Goal: Information Seeking & Learning: Learn about a topic

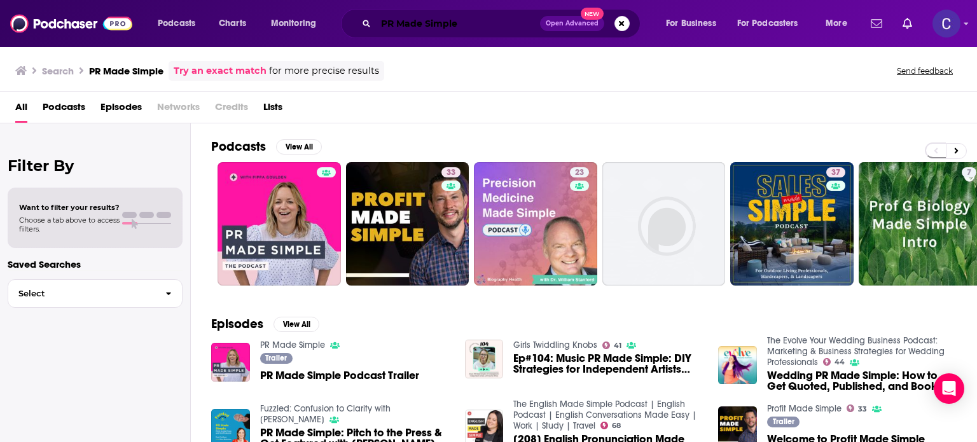
drag, startPoint x: 479, startPoint y: 30, endPoint x: 399, endPoint y: 25, distance: 80.9
click at [478, 27] on input "PR Made Simple" at bounding box center [458, 23] width 164 height 20
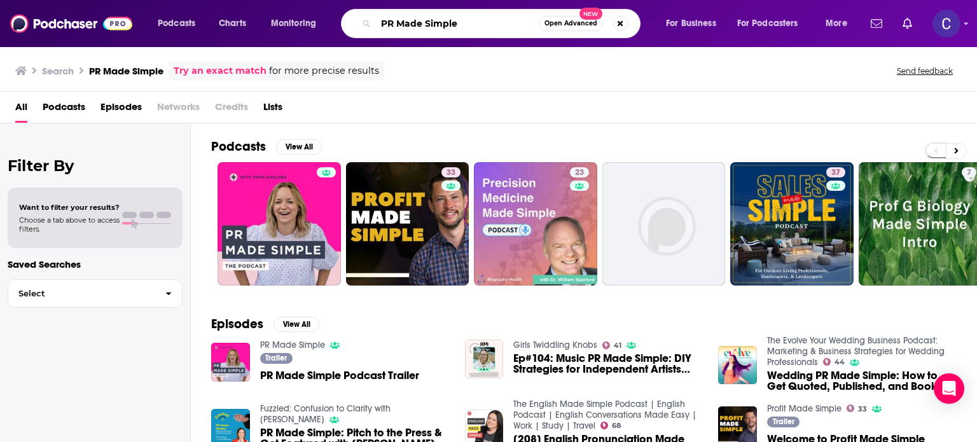
drag, startPoint x: 399, startPoint y: 25, endPoint x: 382, endPoint y: 15, distance: 19.1
click at [382, 15] on input "PR Made Simple" at bounding box center [457, 23] width 163 height 20
paste input "The Girl With The Purple Hair Talks Business"
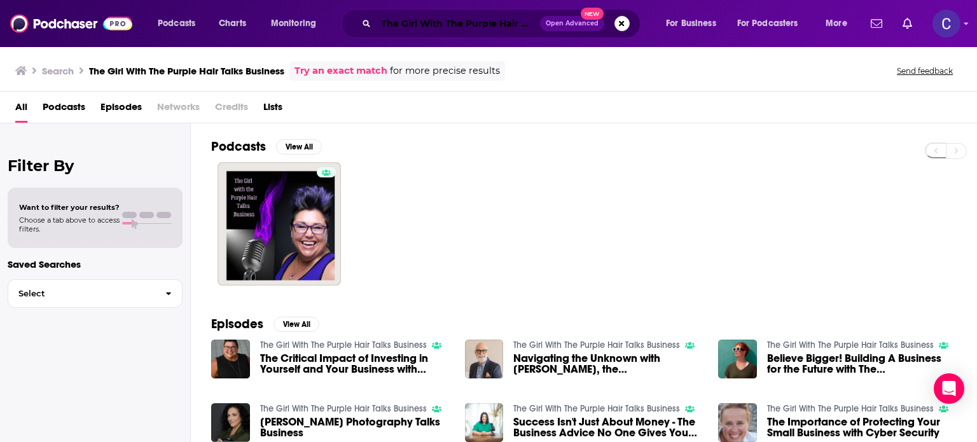
click at [380, 20] on input "The Girl With The Purple Hair Talks Business" at bounding box center [458, 23] width 164 height 20
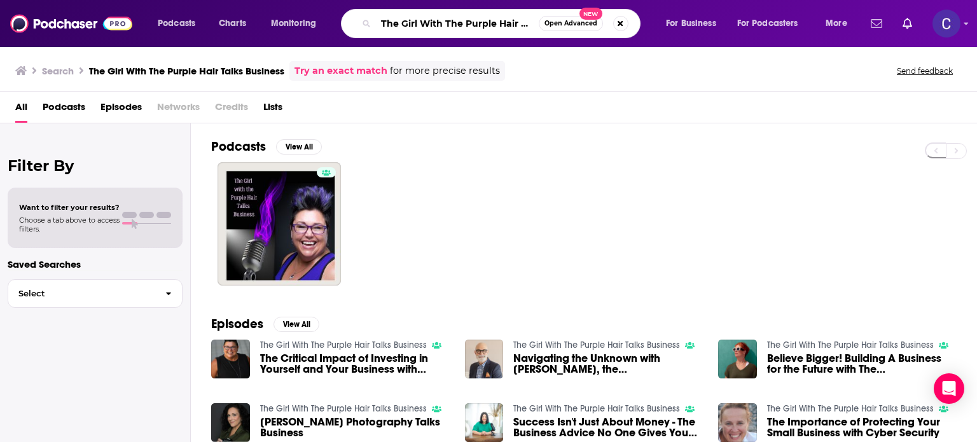
scroll to position [0, 55]
drag, startPoint x: 380, startPoint y: 20, endPoint x: 684, endPoint y: 32, distance: 304.8
click at [684, 32] on div "Podcasts Charts Monitoring The Girl With The Purple Hair Talks Business Open Ad…" at bounding box center [504, 23] width 710 height 29
paste input "Growing Ecommerce"
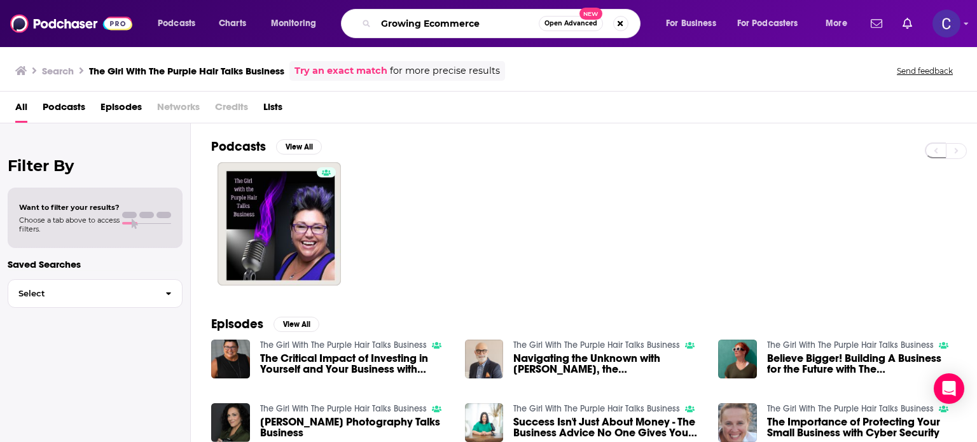
type input "Growing Ecommerce"
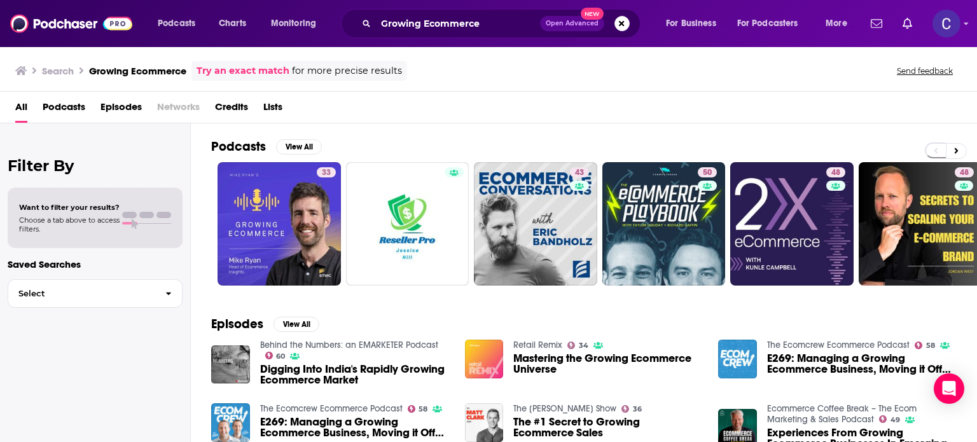
drag, startPoint x: 960, startPoint y: 189, endPoint x: 670, endPoint y: 120, distance: 298.3
click at [670, 120] on div "All Podcasts Episodes Networks Credits Lists" at bounding box center [490, 110] width 951 height 26
click at [954, 152] on icon at bounding box center [956, 151] width 4 height 6
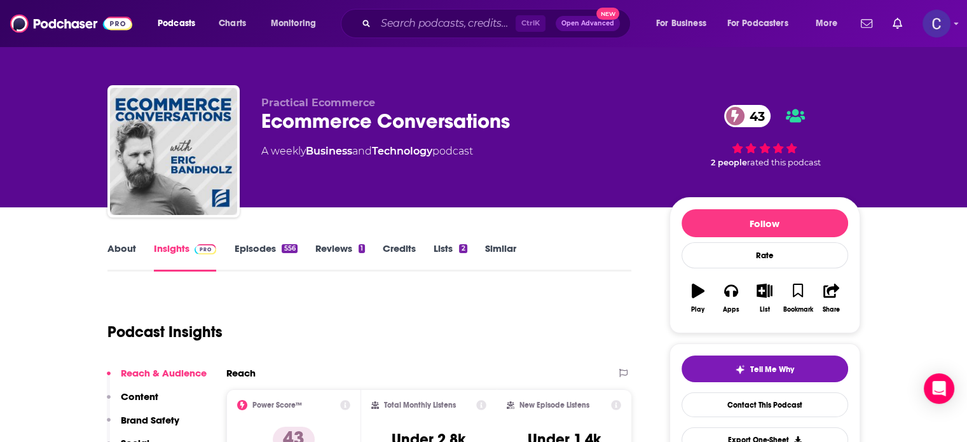
click at [131, 249] on link "About" at bounding box center [121, 256] width 29 height 29
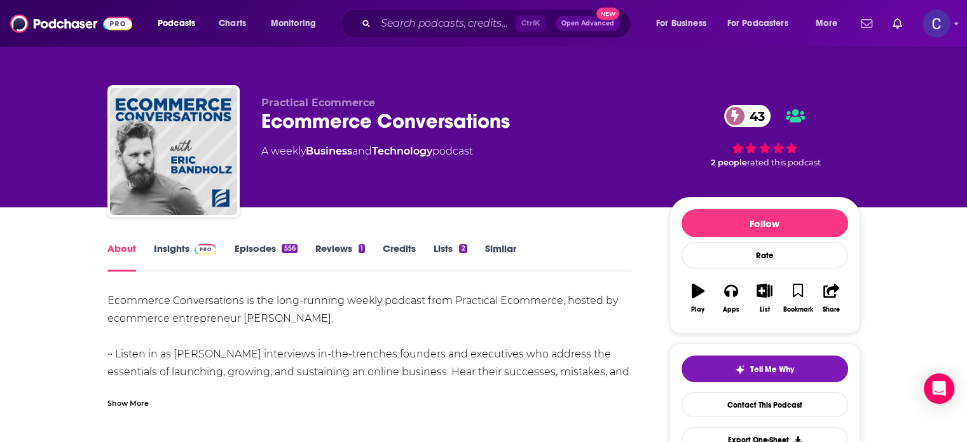
click at [130, 249] on link "About" at bounding box center [121, 256] width 29 height 29
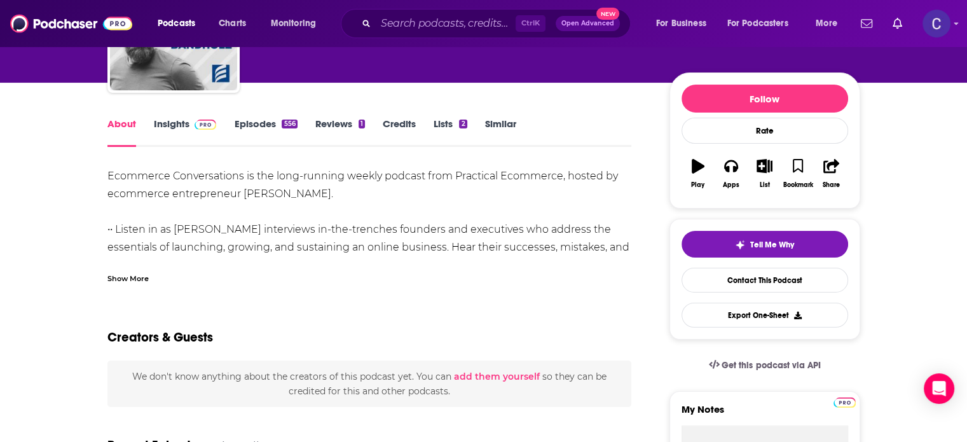
scroll to position [127, 0]
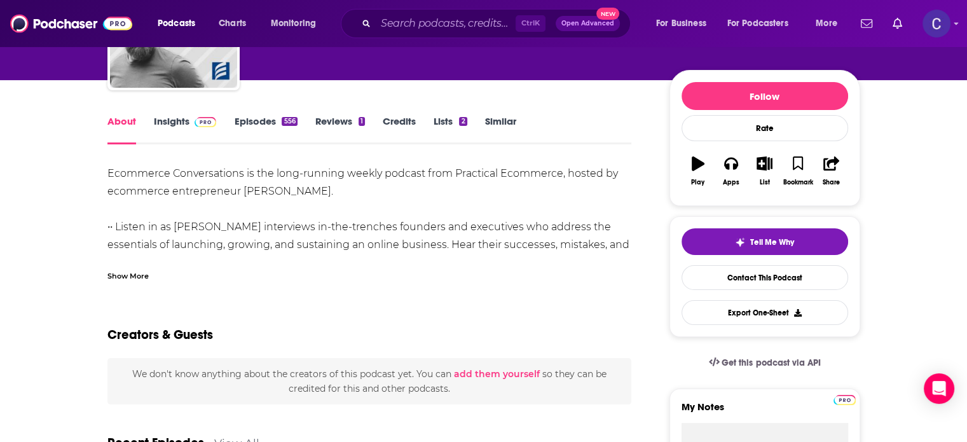
click at [121, 279] on div "Show More" at bounding box center [127, 275] width 41 height 12
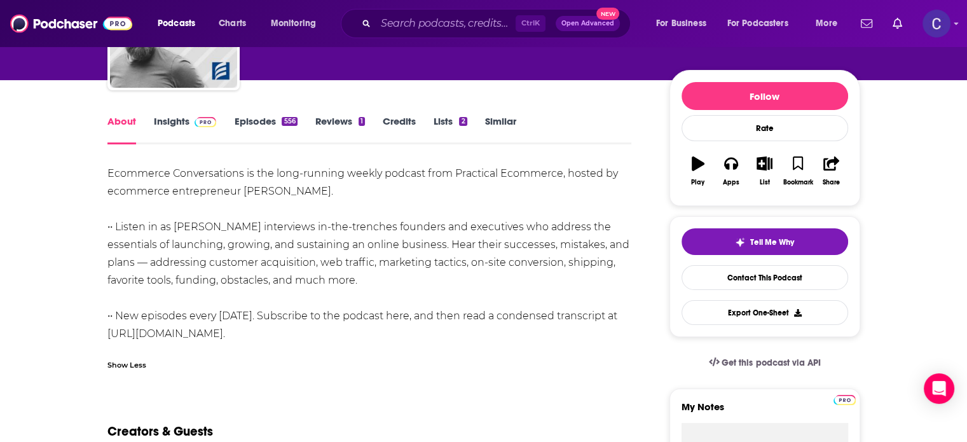
click at [245, 118] on link "Episodes 556" at bounding box center [265, 129] width 63 height 29
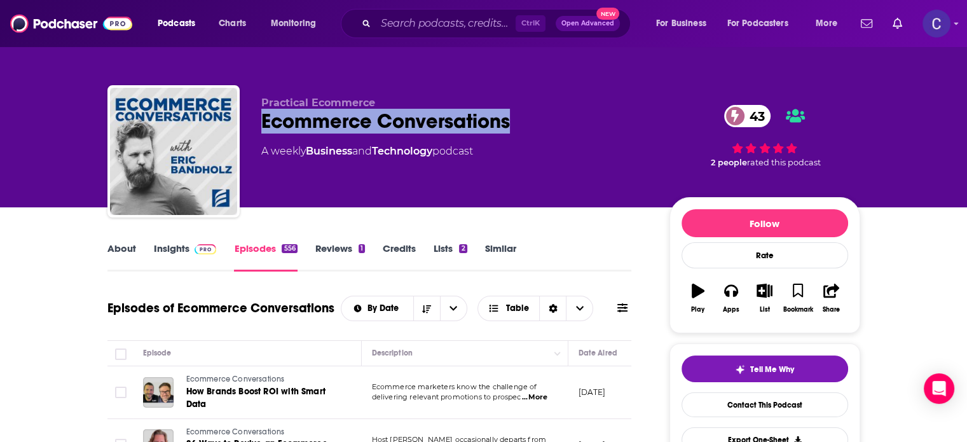
drag, startPoint x: 262, startPoint y: 121, endPoint x: 518, endPoint y: 119, distance: 256.3
click at [518, 119] on div "Ecommerce Conversations 43" at bounding box center [455, 121] width 388 height 25
copy h2 "Ecommerce Conversations"
click at [175, 247] on link "Insights" at bounding box center [185, 256] width 63 height 29
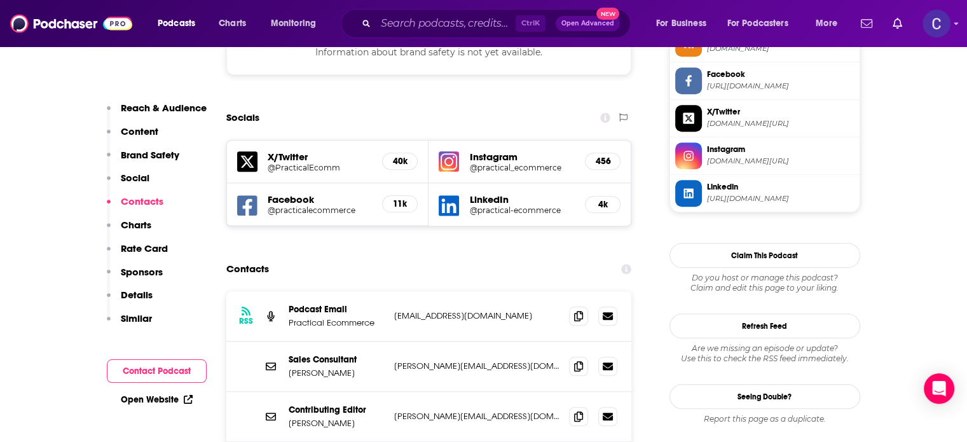
scroll to position [1272, 0]
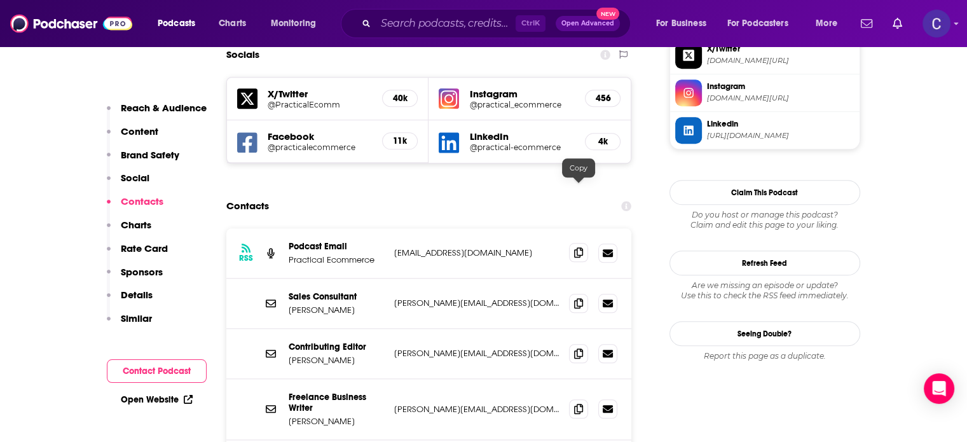
click at [582, 247] on icon at bounding box center [578, 252] width 9 height 10
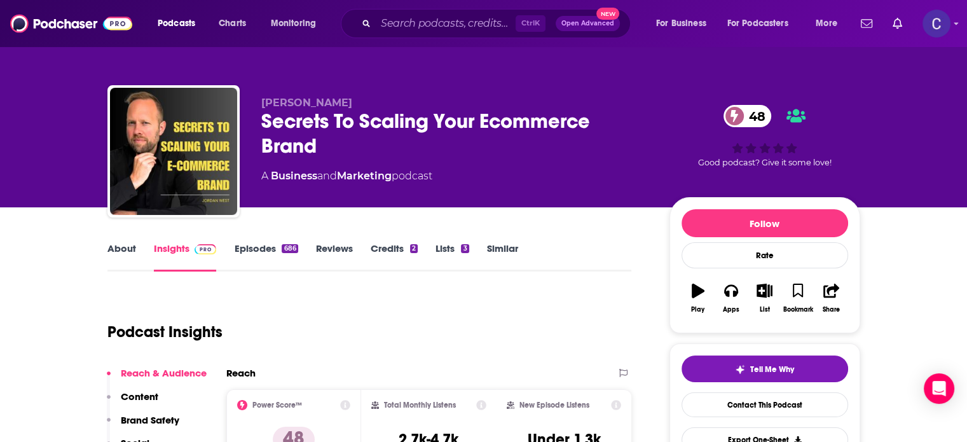
click at [121, 244] on link "About" at bounding box center [121, 256] width 29 height 29
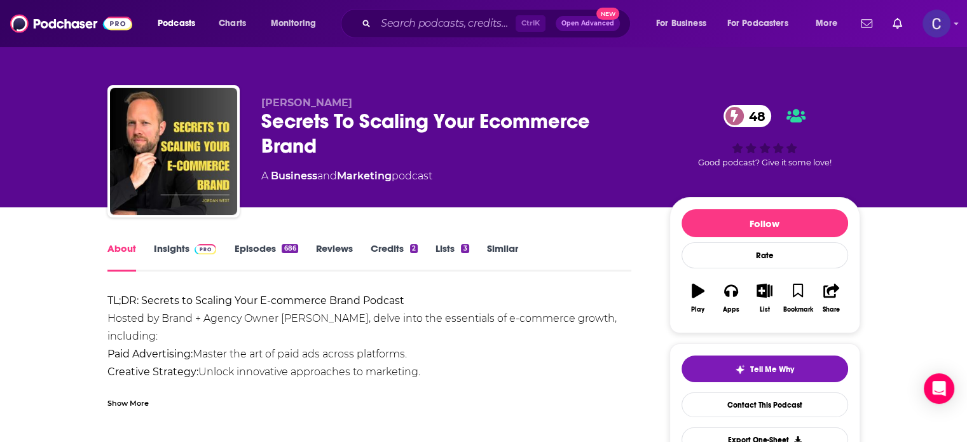
click at [261, 248] on link "Episodes 686" at bounding box center [266, 256] width 64 height 29
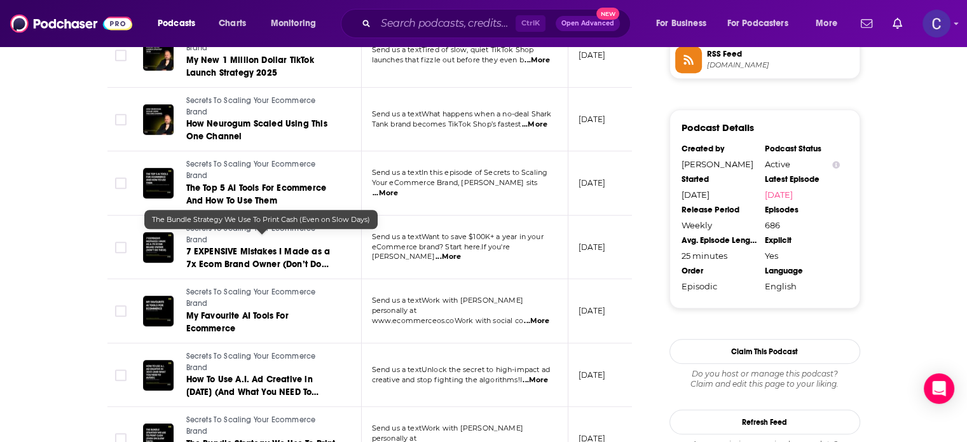
scroll to position [1081, 0]
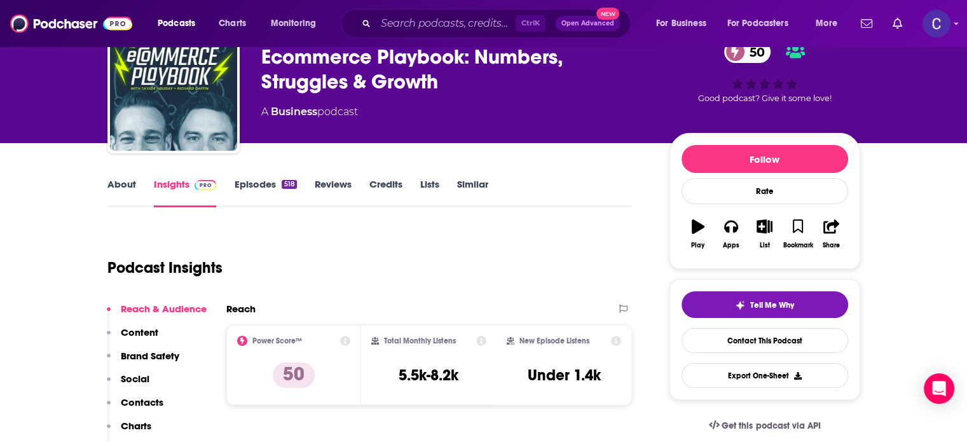
scroll to position [64, 0]
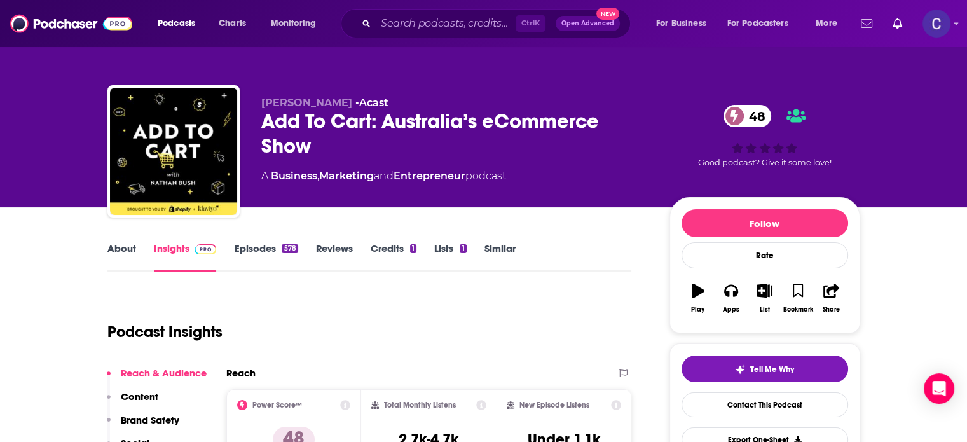
click at [130, 247] on link "About" at bounding box center [121, 256] width 29 height 29
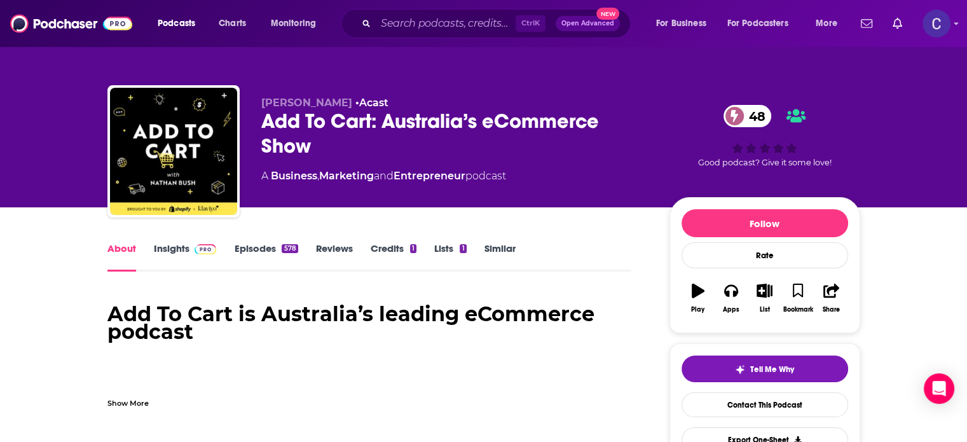
click at [244, 247] on link "Episodes 578" at bounding box center [266, 256] width 64 height 29
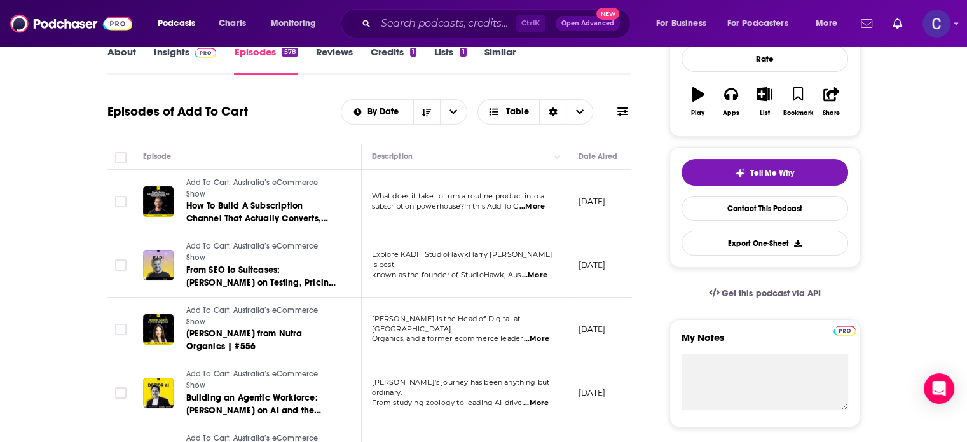
scroll to position [254, 0]
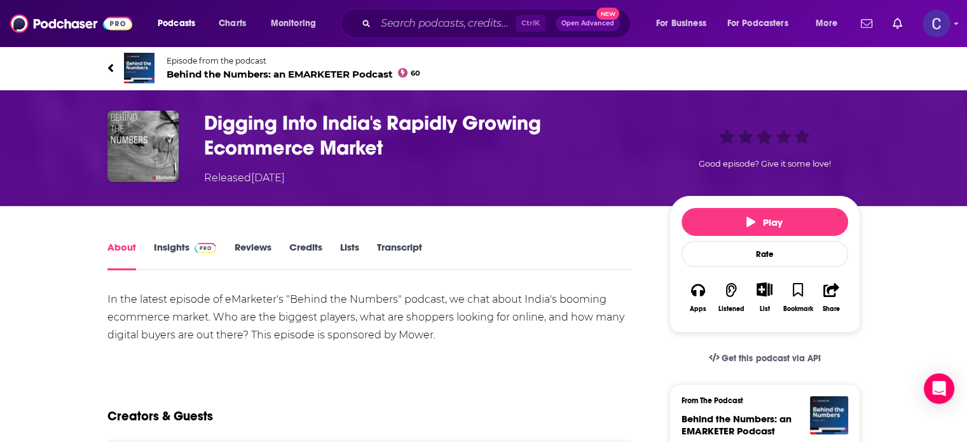
click at [340, 73] on span "Behind the Numbers: an EMARKETER Podcast 60" at bounding box center [294, 74] width 254 height 12
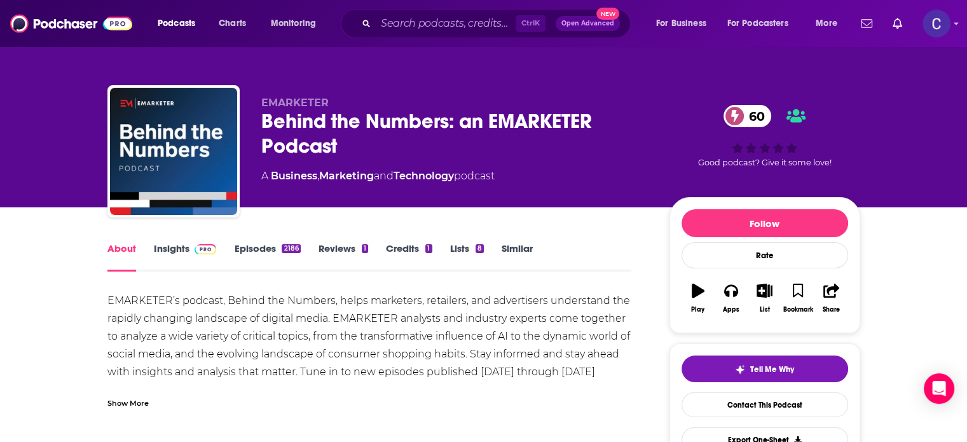
click at [266, 254] on link "Episodes 2186" at bounding box center [267, 256] width 66 height 29
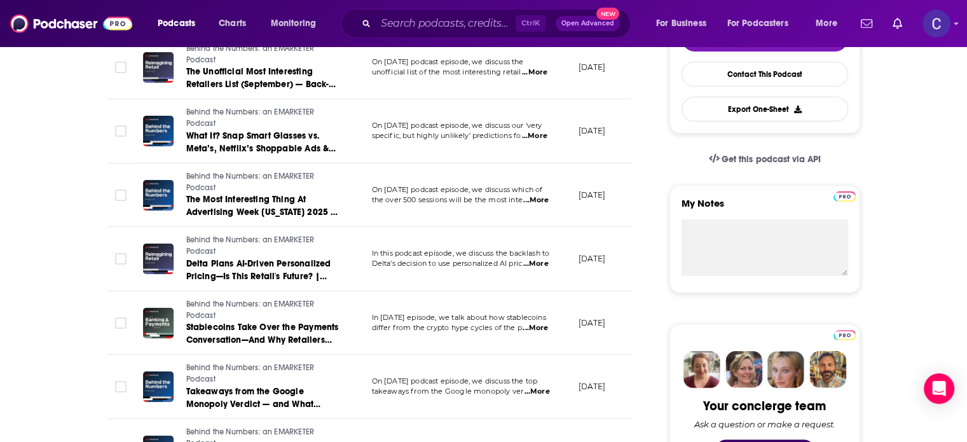
scroll to position [382, 0]
